Goal: Task Accomplishment & Management: Manage account settings

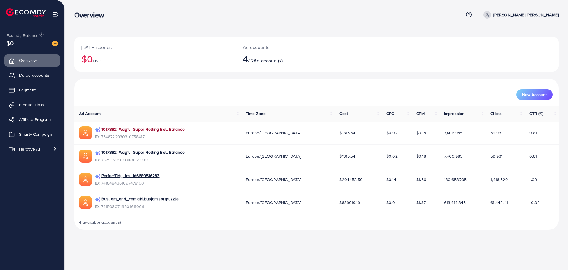
click at [163, 130] on link "1017392_Wayfu_Super Rolling Ball Balance" at bounding box center [142, 129] width 83 height 6
click at [35, 133] on span "Smart+ Campaign" at bounding box center [36, 134] width 33 height 6
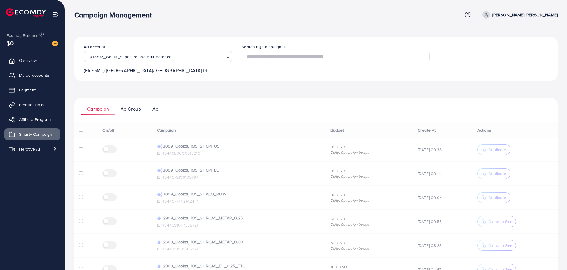
click at [214, 102] on ul "Campaign Ad Group Ad" at bounding box center [315, 107] width 483 height 18
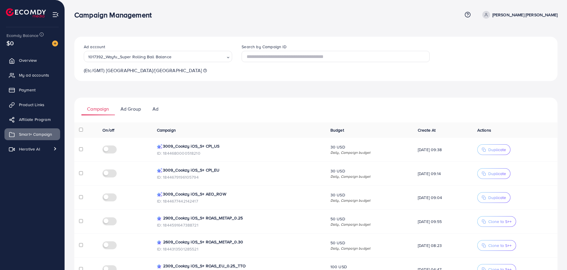
click at [188, 201] on p "ID: 1844677442142417" at bounding box center [239, 201] width 164 height 7
copy p "1844677442142417"
click at [245, 111] on ul "Campaign Ad Group Ad" at bounding box center [315, 107] width 483 height 18
click at [241, 92] on div "Ad account 1017392_Wayfu_Super Rolling Ball Balance Loading... (Etc/GMT) [GEOGR…" at bounding box center [315, 219] width 483 height 364
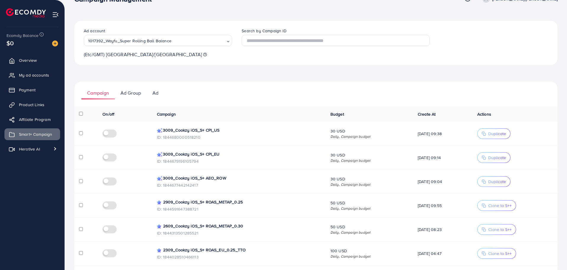
scroll to position [16, 0]
click at [280, 78] on div "Ad account 1017392_Wayfu_Super Rolling Ball Balance Loading... (Etc/GMT) [GEOGR…" at bounding box center [315, 202] width 483 height 364
click at [186, 70] on div "Ad account 1017392_Wayfu_Super Rolling Ball Balance Loading... (Etc/GMT) [GEOGR…" at bounding box center [315, 202] width 483 height 364
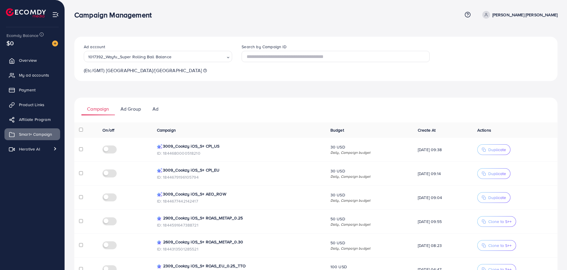
click at [538, 14] on p "[PERSON_NAME] [PERSON_NAME]" at bounding box center [524, 14] width 65 height 7
click at [530, 34] on link "Profile" at bounding box center [529, 35] width 56 height 13
select select "*******"
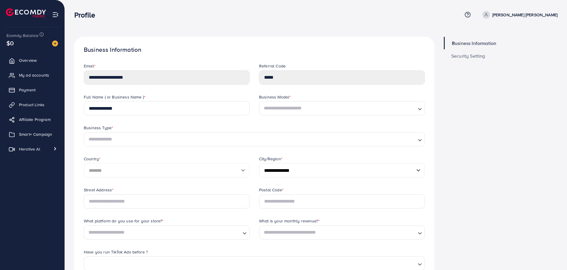
click at [306, 26] on div "**********" at bounding box center [316, 233] width 502 height 467
click at [276, 49] on h1 "Business Information" at bounding box center [254, 49] width 341 height 7
click at [503, 128] on div "Business Information Security Setting" at bounding box center [500, 247] width 123 height 421
click at [32, 135] on span "Smart+ Campaign" at bounding box center [36, 134] width 33 height 6
